Goal: Transaction & Acquisition: Subscribe to service/newsletter

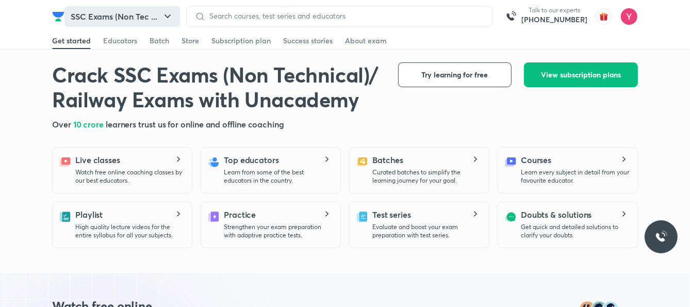
click at [97, 24] on button "SSC Exams (Non Tec ..." at bounding box center [122, 16] width 116 height 21
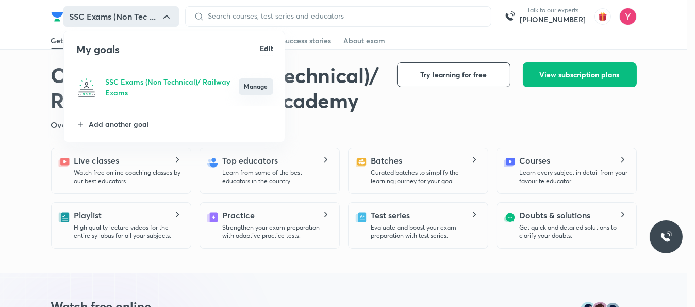
click at [255, 93] on button "Manage" at bounding box center [256, 86] width 35 height 17
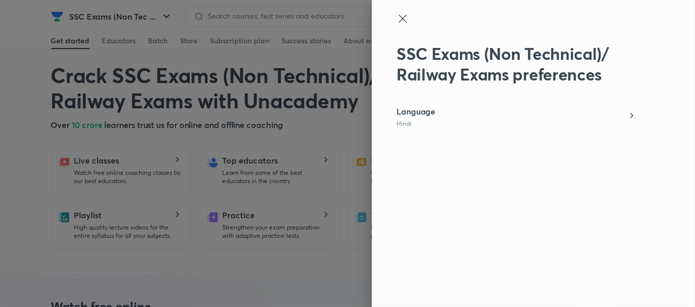
click at [421, 122] on p "Hindi" at bounding box center [416, 124] width 39 height 8
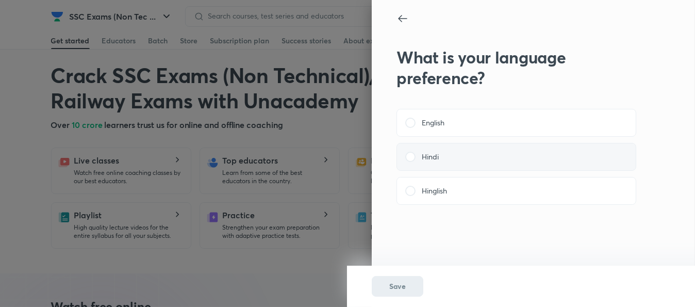
click at [443, 156] on label "Hindi" at bounding box center [516, 157] width 222 height 10
click at [0, 0] on input "Hindi" at bounding box center [0, 0] width 0 height 0
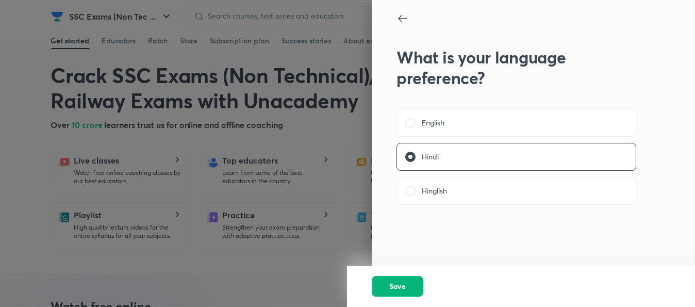
click at [404, 286] on span "Save" at bounding box center [397, 286] width 17 height 10
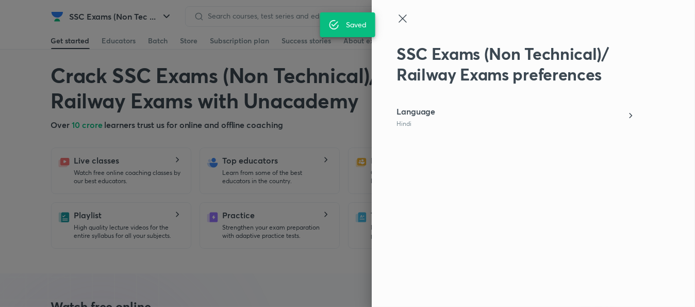
click at [402, 12] on icon at bounding box center [403, 18] width 12 height 12
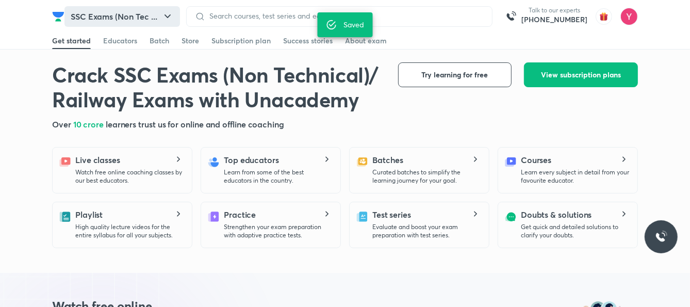
click at [165, 13] on icon "button" at bounding box center [167, 16] width 12 height 12
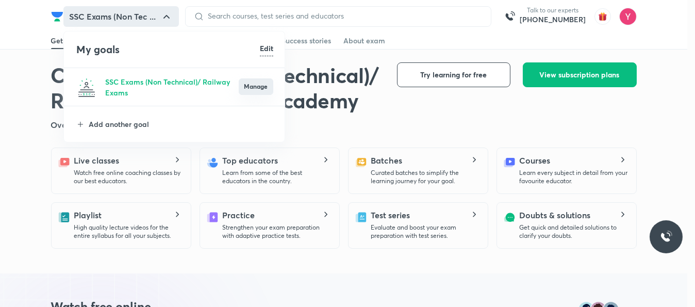
click at [258, 88] on button "Manage" at bounding box center [256, 86] width 35 height 17
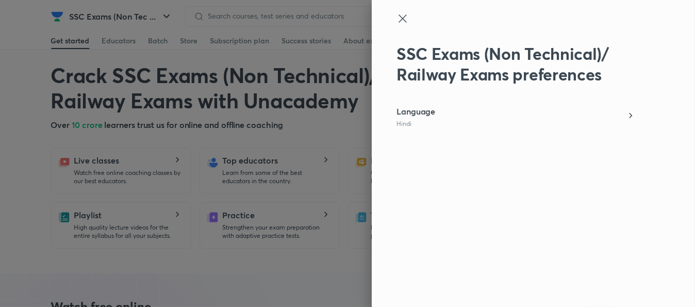
click at [150, 10] on div at bounding box center [347, 153] width 695 height 307
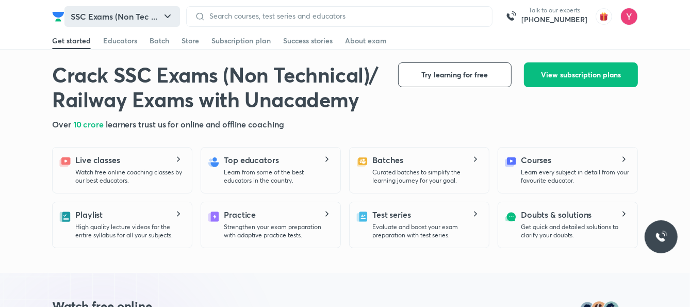
click at [157, 16] on button "SSC Exams (Non Tec ..." at bounding box center [122, 16] width 116 height 21
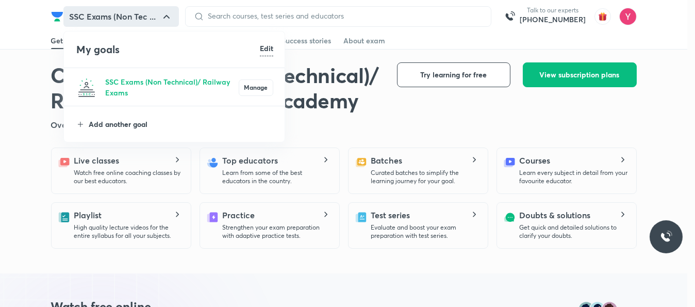
click at [125, 125] on p "Add another goal" at bounding box center [181, 124] width 185 height 11
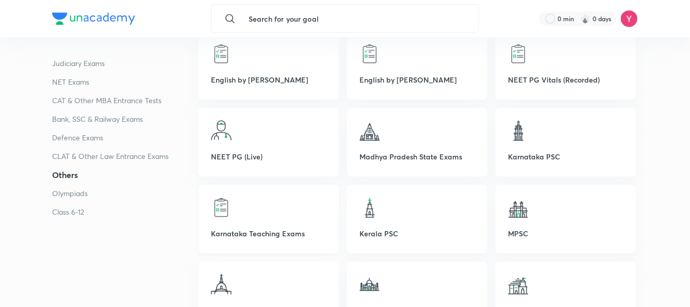
scroll to position [2320, 0]
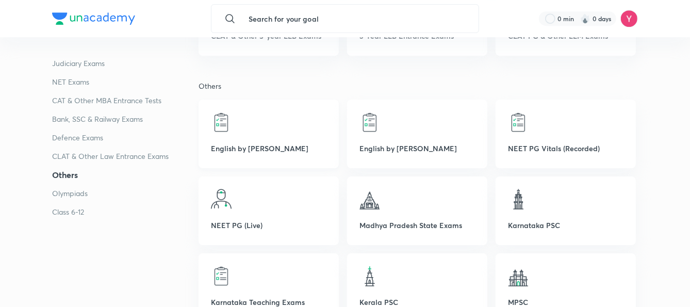
click at [277, 126] on div at bounding box center [269, 122] width 116 height 21
click at [220, 126] on img at bounding box center [221, 122] width 21 height 21
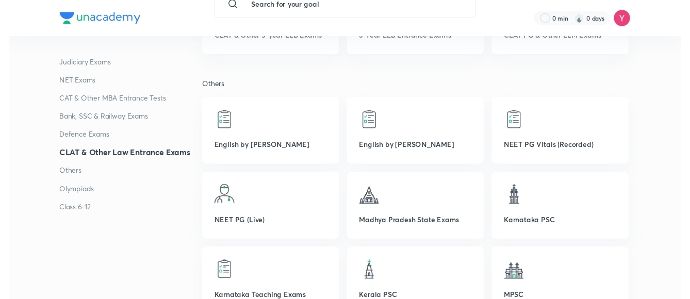
scroll to position [0, 0]
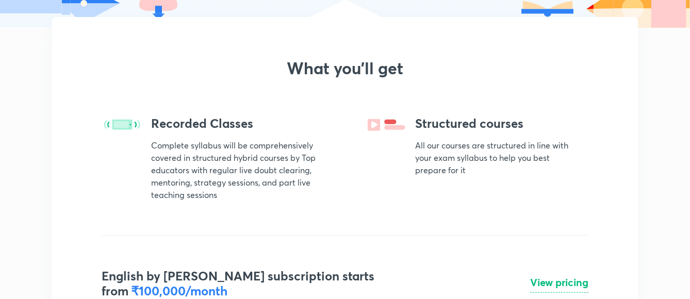
scroll to position [343, 0]
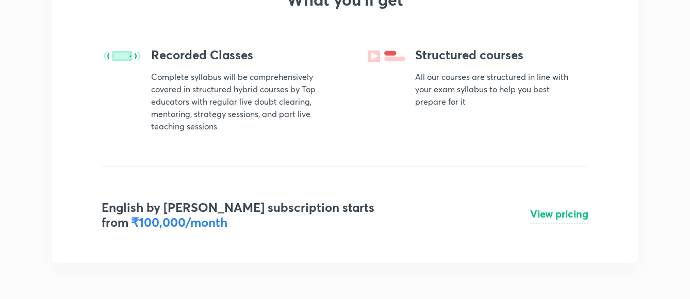
click at [546, 208] on h4 "View pricing" at bounding box center [559, 213] width 58 height 15
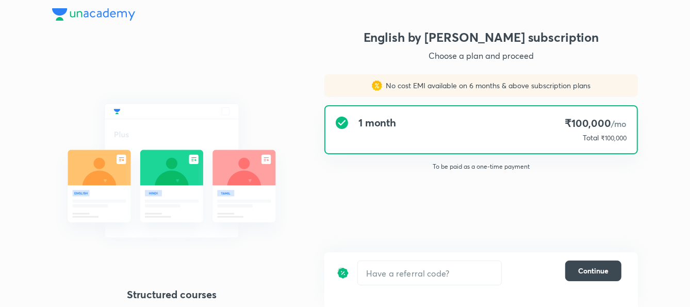
click at [588, 125] on h4 "₹100,000 /mo" at bounding box center [596, 124] width 62 height 14
click at [585, 269] on span "Continue" at bounding box center [593, 271] width 30 height 10
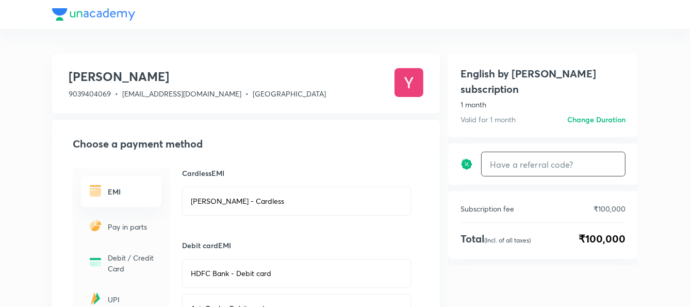
click at [560, 152] on input "text" at bounding box center [553, 164] width 143 height 24
click at [51, 14] on header at bounding box center [345, 14] width 690 height 29
click at [63, 17] on div at bounding box center [345, 14] width 586 height 29
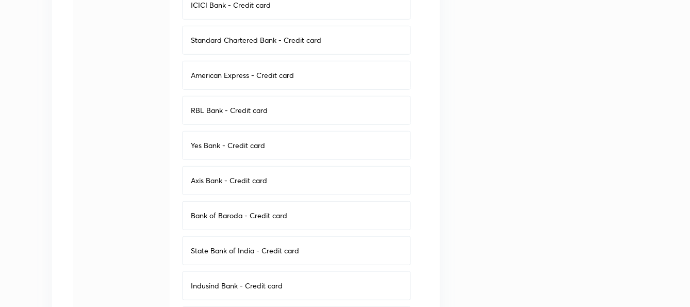
scroll to position [601, 0]
